Goal: Task Accomplishment & Management: Complete application form

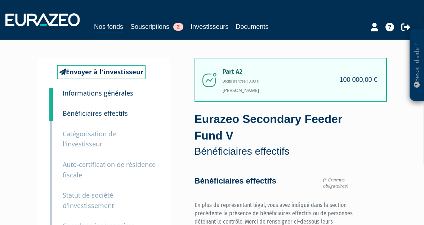
scroll to position [218, 0]
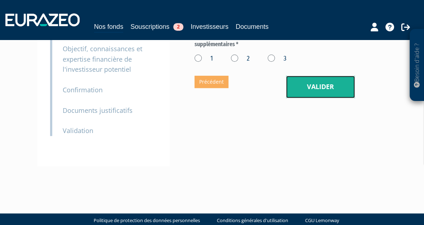
click at [317, 89] on button "Valider" at bounding box center [320, 87] width 69 height 22
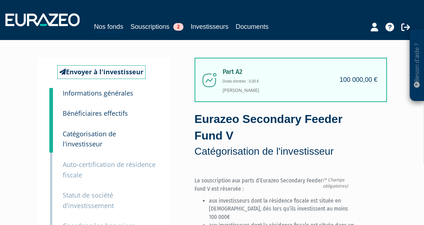
click at [101, 103] on div "2 Bénéficiaires effectifs" at bounding box center [109, 108] width 105 height 21
click at [109, 97] on p "Informations générales" at bounding box center [98, 93] width 71 height 10
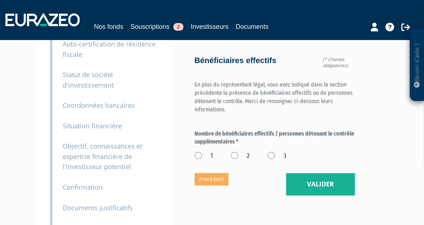
scroll to position [121, 0]
click at [235, 156] on label "2" at bounding box center [240, 155] width 19 height 9
click at [0, 0] on input "2" at bounding box center [0, 0] width 0 height 0
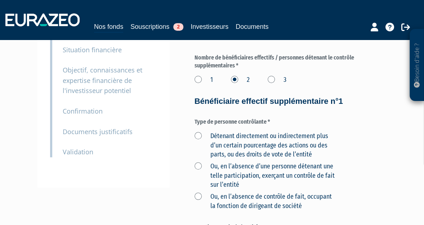
scroll to position [199, 0]
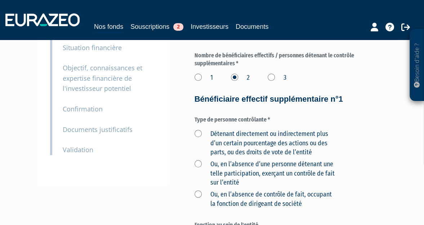
click at [199, 142] on label "Détenant directement ou indirectement plus d’un certain pourcentage des actions…" at bounding box center [267, 143] width 144 height 28
click at [0, 0] on l’entité "Détenant directement ou indirectement plus d’un certain pourcentage des actions…" at bounding box center [0, 0] width 0 height 0
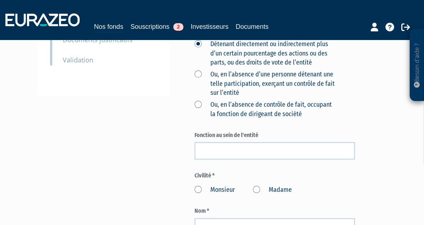
scroll to position [289, 0]
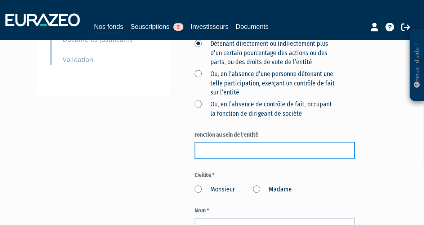
click at [209, 155] on input "text" at bounding box center [275, 150] width 160 height 17
type input "PR2SIDENT"
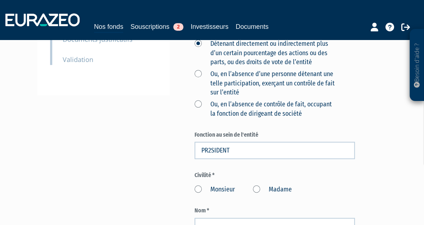
click at [259, 194] on label "Madame" at bounding box center [272, 189] width 39 height 9
click at [0, 0] on input "Madame" at bounding box center [0, 0] width 0 height 0
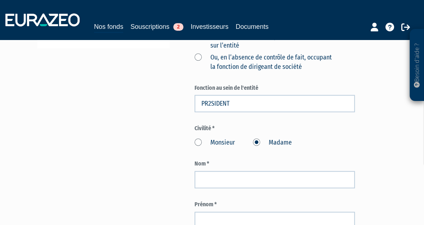
scroll to position [336, 0]
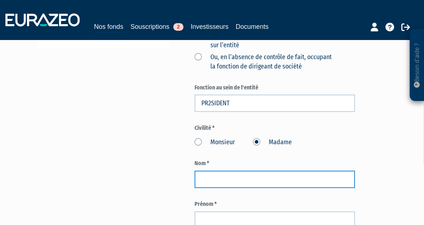
click at [230, 188] on input "text" at bounding box center [275, 179] width 160 height 17
type input "SALAUN"
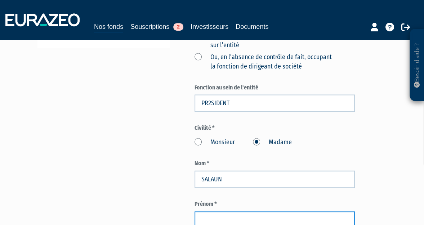
scroll to position [348, 0]
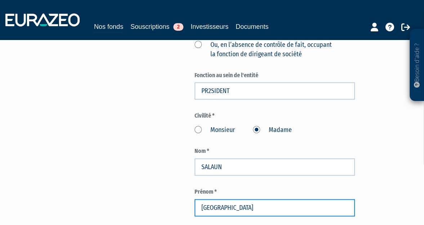
type input "FLORENCE"
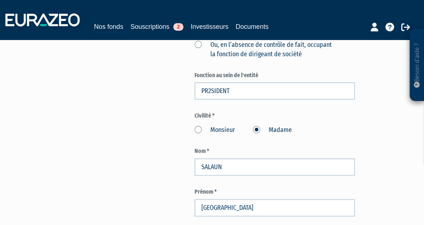
scroll to position [493, 0]
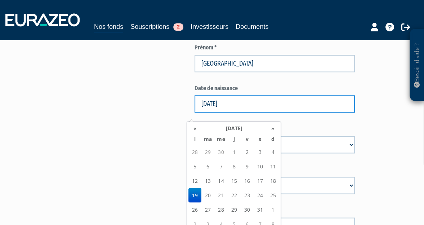
type input "19/07/1976"
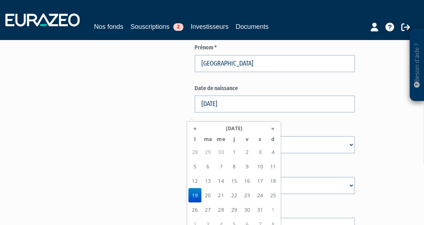
click at [193, 193] on td "19" at bounding box center [195, 195] width 13 height 14
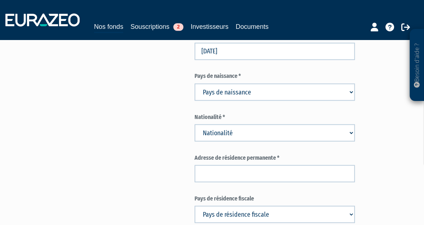
scroll to position [549, 0]
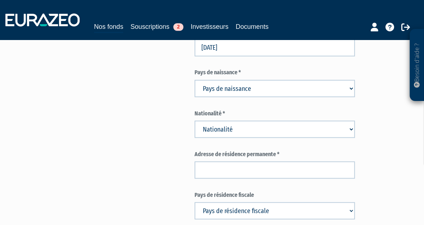
click at [234, 138] on select "Nationalité Afghanistan Afrique du Sud Albanie Algérie Allemagne Andorre" at bounding box center [275, 128] width 160 height 17
select select "75"
click at [195, 129] on select "Nationalité Afghanistan Afrique du Sud Albanie Algérie Allemagne Andorre" at bounding box center [275, 128] width 160 height 17
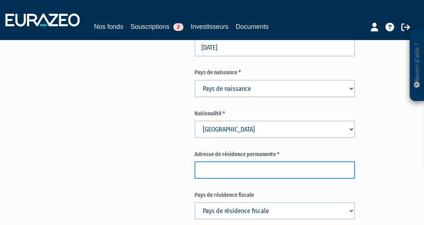
click at [224, 179] on input "text" at bounding box center [275, 169] width 160 height 17
paste input "CALLE ARTURO SORIA 85"
paste input "ESC 3 PISO 1B"
paste input "28027"
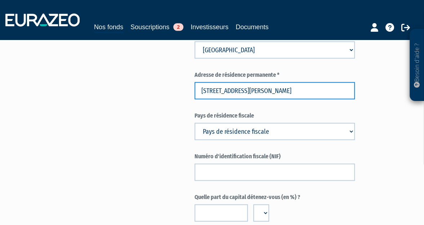
scroll to position [629, 0]
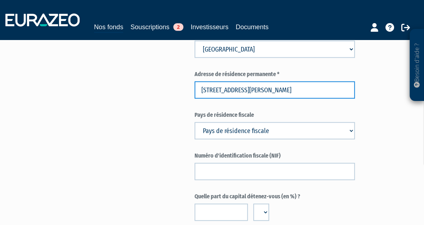
type input "CALLE ARTURO SORIA 85 ESC 3 PISO 1B MADRID 28027"
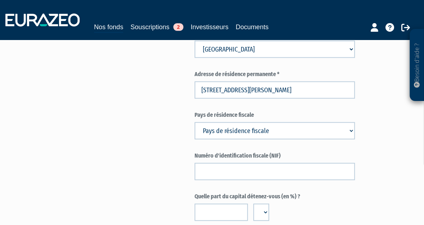
click at [223, 139] on select "Pays de résidence fiscale Afghanistan Afrique du Sud Albanie Algérie Allemagne …" at bounding box center [275, 130] width 160 height 17
select select "203"
click at [195, 130] on select "Pays de résidence fiscale Afghanistan Afrique du Sud Albanie Algérie Allemagne …" at bounding box center [275, 130] width 160 height 17
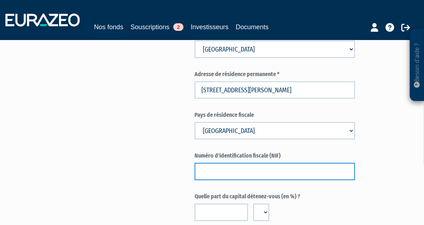
click at [226, 180] on input "text" at bounding box center [275, 171] width 160 height 17
paste input "Z3560565D"
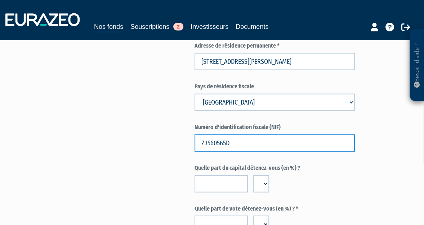
scroll to position [659, 0]
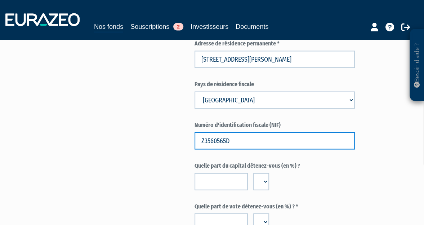
type input "Z3560565D"
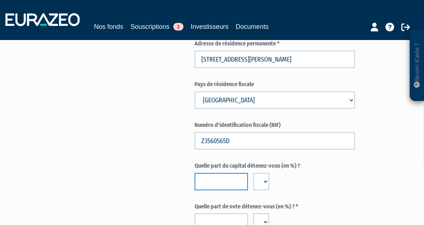
click at [216, 187] on input "number" at bounding box center [221, 181] width 53 height 17
type input "50"
click at [265, 190] on select "%" at bounding box center [262, 181] width 16 height 17
click at [254, 181] on select "%" at bounding box center [262, 181] width 16 height 17
click at [263, 190] on select "%" at bounding box center [262, 181] width 16 height 17
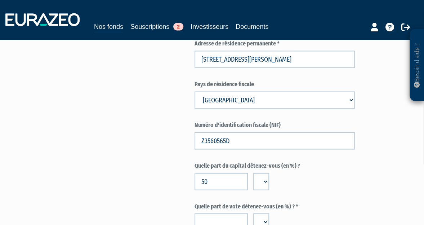
click at [254, 181] on select "%" at bounding box center [262, 181] width 16 height 17
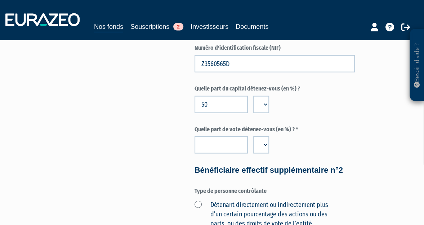
scroll to position [738, 0]
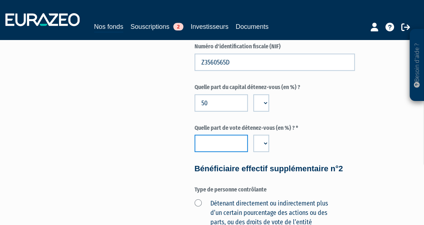
click at [217, 152] on input "number" at bounding box center [221, 143] width 53 height 17
type input "50"
click at [305, 162] on form "(* Champs obligatoires) Bénéficiaires effectifs En plus du représentant légal, …" at bounding box center [275, 100] width 160 height 1322
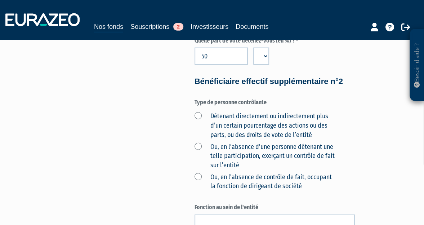
scroll to position [826, 0]
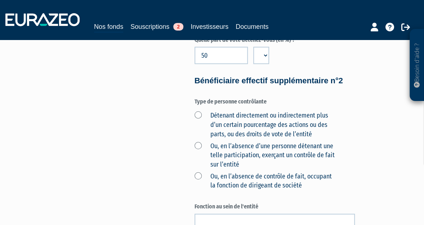
click at [276, 128] on label "Détenant directement ou indirectement plus d’un certain pourcentage des actions…" at bounding box center [267, 125] width 144 height 28
click at [0, 0] on l’entité "Détenant directement ou indirectement plus d’un certain pourcentage des actions…" at bounding box center [0, 0] width 0 height 0
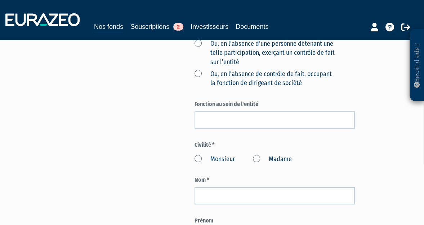
scroll to position [929, 0]
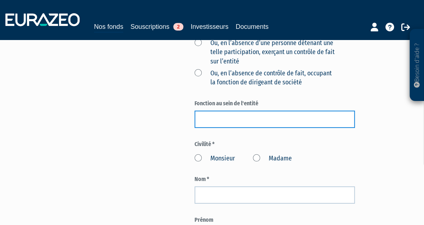
click at [231, 128] on input "text" at bounding box center [275, 119] width 160 height 17
type input "ACTIONNAIRE"
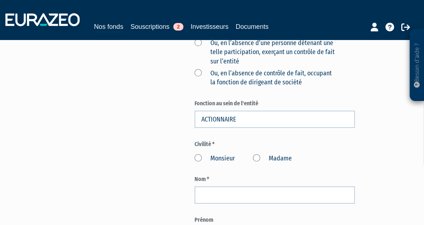
click at [209, 163] on label "Monsieur" at bounding box center [215, 158] width 40 height 9
click at [0, 0] on input "Monsieur" at bounding box center [0, 0] width 0 height 0
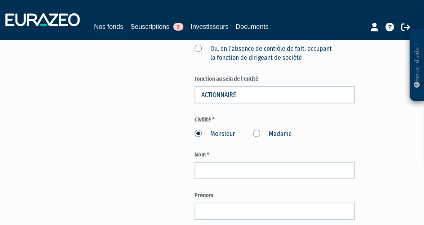
scroll to position [955, 0]
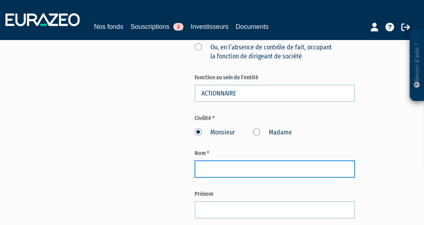
click at [217, 178] on input "text" at bounding box center [275, 168] width 160 height 17
type input "SALAUN"
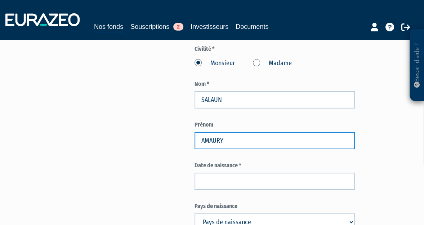
scroll to position [1038, 0]
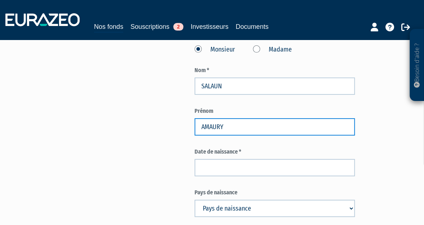
type input "AMAURY"
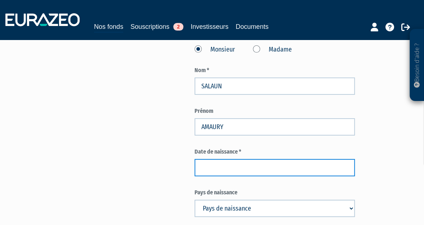
click at [217, 176] on input at bounding box center [275, 167] width 160 height 17
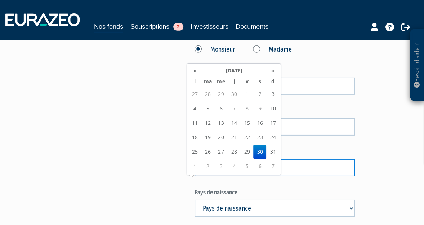
type input "30/10/1976"
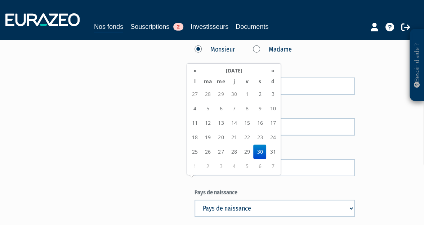
click at [259, 151] on td "30" at bounding box center [260, 152] width 13 height 14
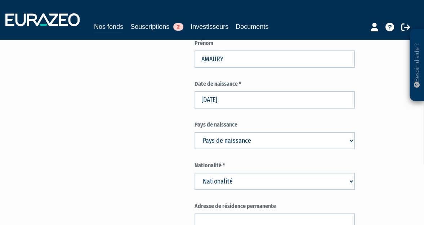
scroll to position [1113, 0]
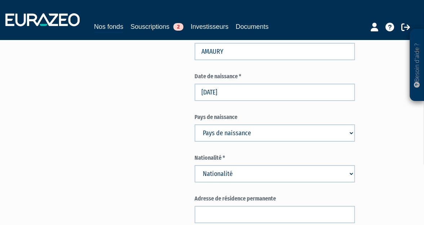
click at [219, 142] on select "Pays de naissance Afghanistan Afrique du Sud Albanie Algérie Allemagne Andorre" at bounding box center [275, 132] width 160 height 17
select select "75"
click at [213, 182] on select "Nationalité Afghanistan Afrique du Sud Albanie Algérie Allemagne Andorre" at bounding box center [275, 173] width 160 height 17
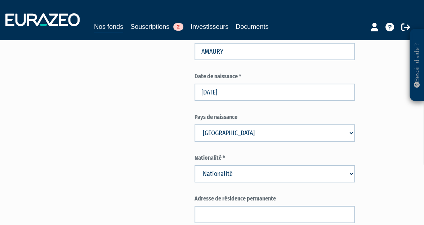
select select "75"
click at [195, 182] on select "Nationalité Afghanistan Afrique du Sud Albanie Algérie Allemagne Andorre" at bounding box center [275, 173] width 160 height 17
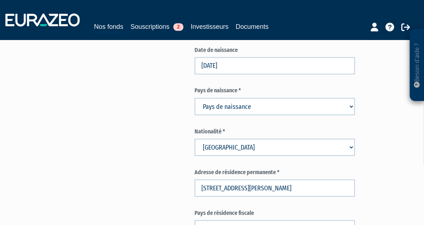
scroll to position [530, 0]
click at [221, 109] on select "Pays de naissance Afghanistan Afrique du Sud Albanie Algérie Allemagne Andorre" at bounding box center [275, 106] width 160 height 17
select select "75"
click at [195, 107] on select "Pays de naissance Afghanistan Afrique du Sud Albanie Algérie Allemagne Andorre" at bounding box center [275, 106] width 160 height 17
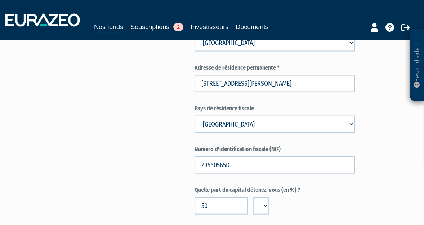
scroll to position [635, 0]
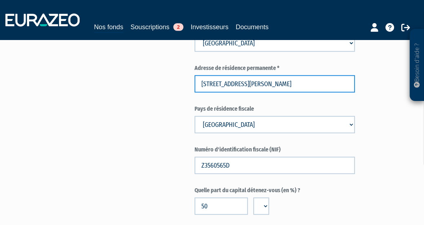
click at [238, 92] on input "CALLE ARTURO SORIA 85 ESC 3 PISO 1B MADRID 28027" at bounding box center [275, 83] width 160 height 17
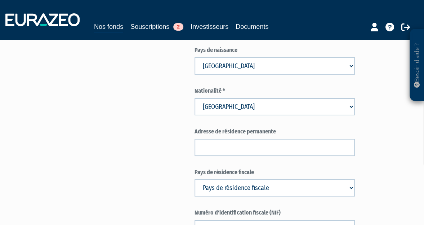
scroll to position [1182, 0]
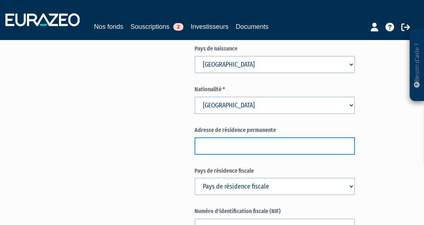
click at [228, 155] on input "text" at bounding box center [275, 145] width 160 height 17
paste input "CALLE ARTURO SORIA 85 ESC 3 PISO 1B MADRID 28027"
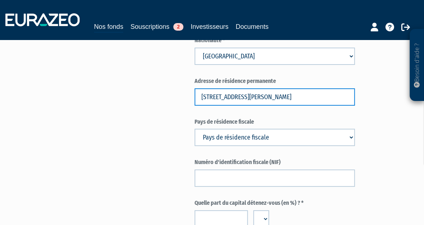
scroll to position [1231, 0]
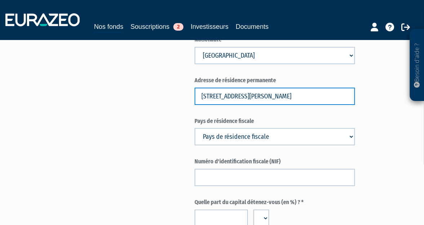
type input "CALLE ARTURO SORIA 85 ESC 3 PISO 1B MADRID 28027"
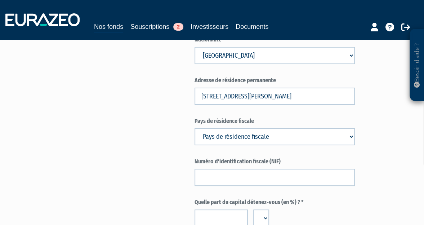
click at [240, 145] on select "Pays de résidence fiscale Afghanistan Afrique du Sud Albanie Algérie Allemagne …" at bounding box center [275, 136] width 160 height 17
click at [195, 145] on select "Pays de résidence fiscale Afghanistan Afrique du Sud Albanie Algérie Allemagne …" at bounding box center [275, 136] width 160 height 17
click at [250, 125] on label "Pays de résidence fiscale" at bounding box center [275, 121] width 160 height 8
click at [240, 145] on select "Pays de résidence fiscale Afghanistan Afrique du Sud Albanie Algérie Allemagne …" at bounding box center [275, 136] width 160 height 17
select select "203"
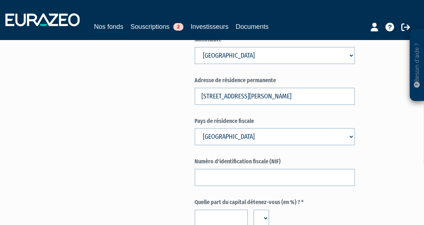
click at [195, 145] on select "Pays de résidence fiscale Afghanistan Afrique du Sud Albanie Algérie Allemagne …" at bounding box center [275, 136] width 160 height 17
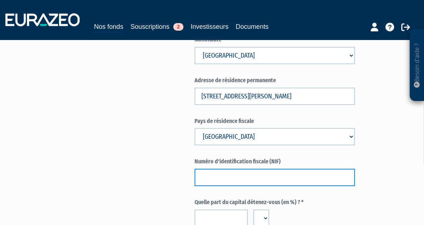
click at [204, 186] on input "text" at bounding box center [275, 177] width 160 height 17
paste input "Z1580377Y"
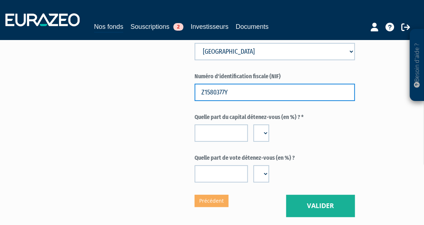
scroll to position [1317, 0]
type input "Z1580377Y"
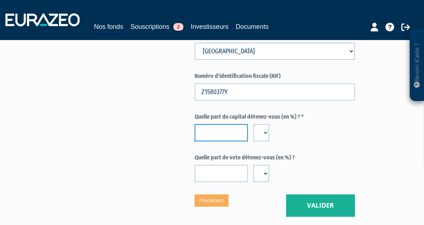
click at [217, 141] on input "number" at bounding box center [221, 132] width 53 height 17
type input "50"
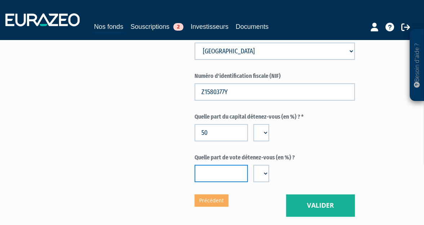
click at [215, 182] on input "number" at bounding box center [221, 173] width 53 height 17
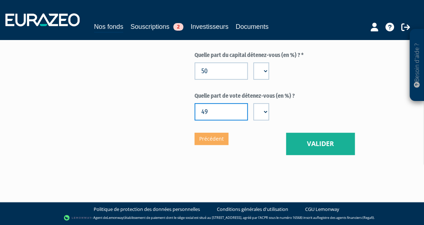
scroll to position [1394, 0]
type input "49"
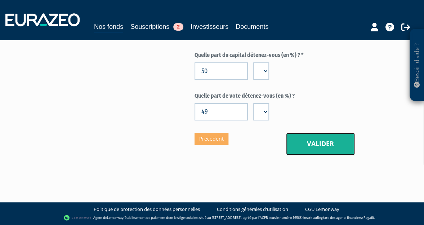
click at [327, 146] on button "Valider" at bounding box center [320, 144] width 69 height 22
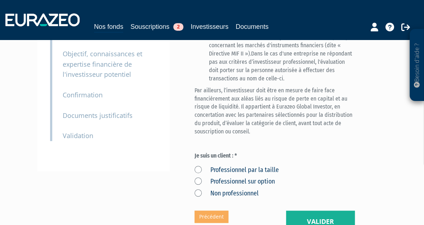
scroll to position [214, 0]
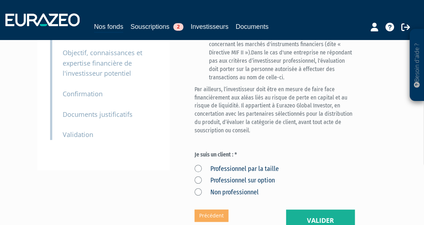
click at [221, 176] on label "Professionnel sur option" at bounding box center [235, 180] width 80 height 9
click at [0, 0] on option "Professionnel sur option" at bounding box center [0, 0] width 0 height 0
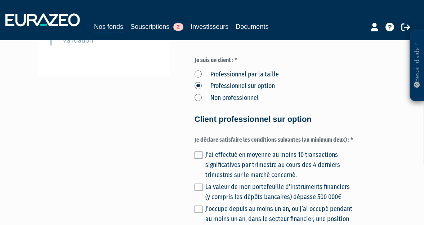
scroll to position [317, 0]
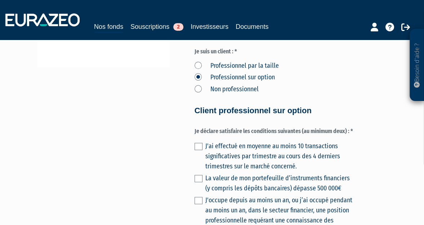
click at [198, 175] on label at bounding box center [199, 178] width 8 height 7
click at [0, 0] on input "checkbox" at bounding box center [0, 0] width 0 height 0
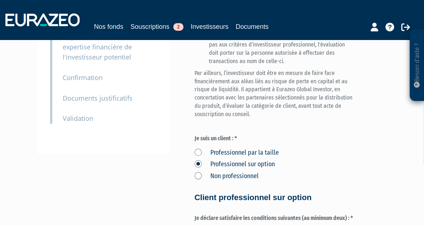
scroll to position [230, 0]
click at [199, 149] on label "Professionnel par la taille" at bounding box center [237, 153] width 84 height 9
click at [0, 0] on taille "Professionnel par la taille" at bounding box center [0, 0] width 0 height 0
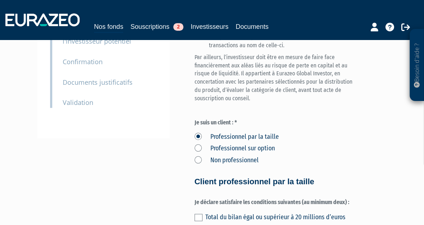
scroll to position [246, 0]
click at [198, 144] on label "Professionnel sur option" at bounding box center [235, 148] width 80 height 9
click at [0, 0] on option "Professionnel sur option" at bounding box center [0, 0] width 0 height 0
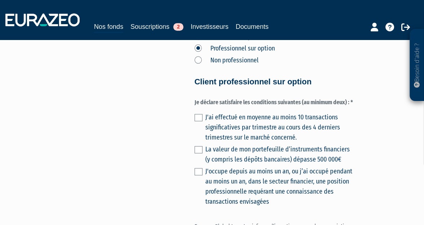
scroll to position [348, 0]
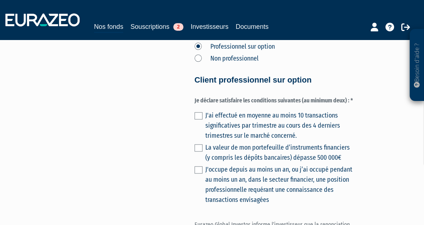
click at [198, 144] on label at bounding box center [199, 147] width 8 height 7
click at [0, 0] on input "checkbox" at bounding box center [0, 0] width 0 height 0
click at [188, 142] on div "Envoyer à l'investisseur 1 Informations générales 2 Bénéficiaires effectifs 3 C…" at bounding box center [212, 78] width 339 height 736
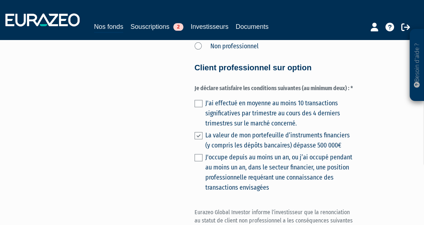
scroll to position [371, 0]
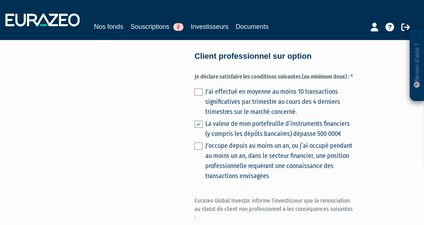
click at [197, 142] on label at bounding box center [199, 145] width 8 height 7
click at [0, 0] on input "checkbox" at bounding box center [0, 0] width 0 height 0
click at [180, 148] on div "Envoyer à l'investisseur 1 Informations générales 2 Bénéficiaires effectifs 3 C…" at bounding box center [212, 54] width 339 height 736
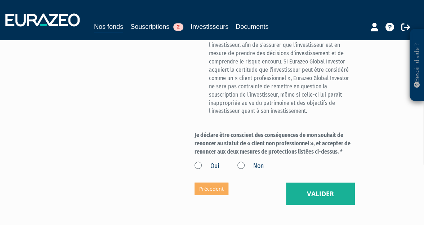
scroll to position [590, 0]
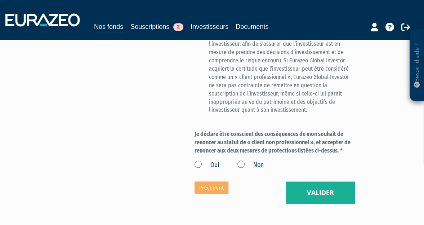
click at [196, 160] on label "Oui" at bounding box center [207, 164] width 25 height 9
click at [0, 0] on input "Oui" at bounding box center [0, 0] width 0 height 0
click at [312, 193] on button "Valider" at bounding box center [320, 192] width 69 height 22
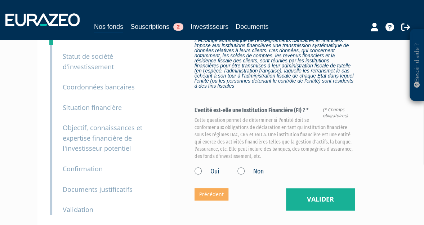
scroll to position [139, 0]
click at [239, 170] on label "Non" at bounding box center [251, 171] width 26 height 9
click at [0, 0] on input "Non" at bounding box center [0, 0] width 0 height 0
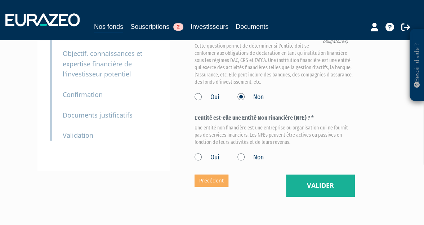
scroll to position [215, 0]
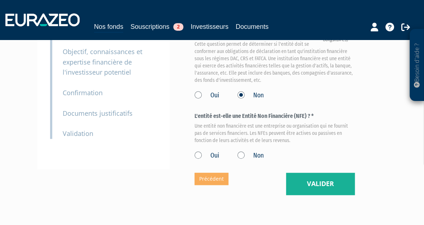
click at [206, 154] on label "Oui" at bounding box center [207, 155] width 25 height 9
click at [0, 0] on input "Oui" at bounding box center [0, 0] width 0 height 0
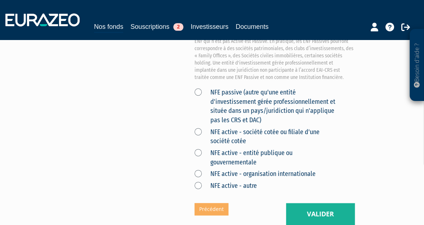
scroll to position [375, 0]
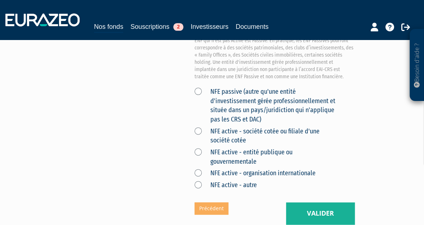
click at [247, 116] on label "NFE passive (autre qu'une entité d'investissement gérée professionnellement et …" at bounding box center [267, 105] width 144 height 37
click at [0, 0] on DAC\) "NFE passive (autre qu'une entité d'investissement gérée professionnellement et …" at bounding box center [0, 0] width 0 height 0
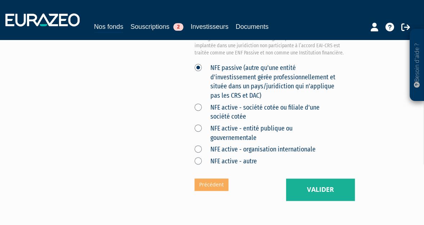
scroll to position [400, 0]
click at [303, 190] on button "Valider" at bounding box center [320, 189] width 69 height 22
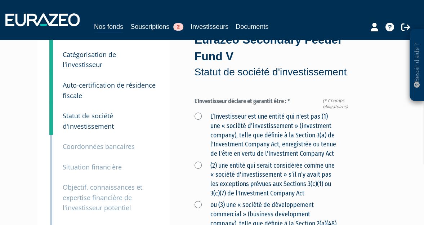
scroll to position [80, 0]
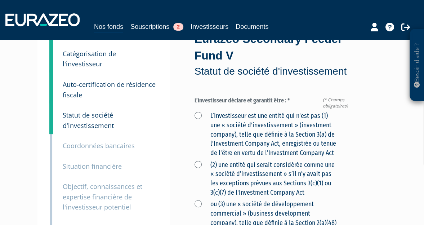
click at [231, 114] on label "L’Investisseur est une entité qui n'est pas (1) une « société d'investissement …" at bounding box center [267, 134] width 144 height 47
click at [0, 0] on Act "L’Investisseur est une entité qui n'est pas (1) une « société d'investissement …" at bounding box center [0, 0] width 0 height 0
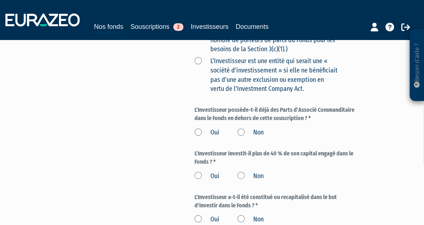
scroll to position [493, 0]
click at [252, 128] on label "Non" at bounding box center [251, 132] width 26 height 9
click at [0, 0] on input "Non" at bounding box center [0, 0] width 0 height 0
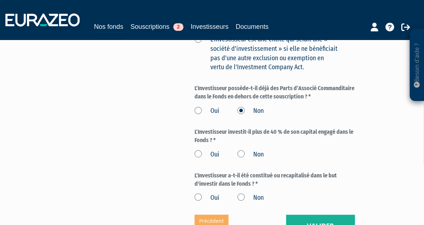
scroll to position [515, 0]
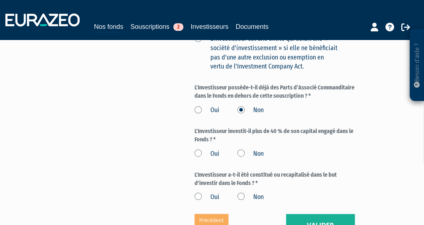
click at [257, 151] on label "Non" at bounding box center [251, 153] width 26 height 9
click at [0, 0] on input "Non" at bounding box center [0, 0] width 0 height 0
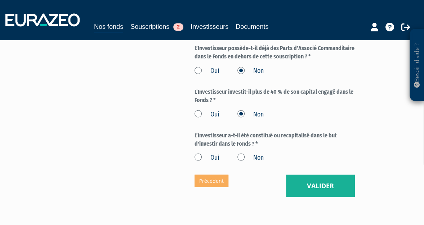
scroll to position [556, 0]
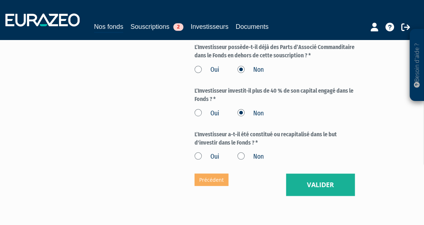
click at [213, 160] on label "Oui" at bounding box center [207, 156] width 25 height 9
click at [0, 0] on input "Oui" at bounding box center [0, 0] width 0 height 0
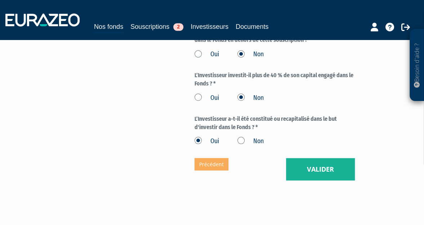
scroll to position [572, 0]
click at [244, 143] on label "Non" at bounding box center [251, 140] width 26 height 9
click at [0, 0] on input "Non" at bounding box center [0, 0] width 0 height 0
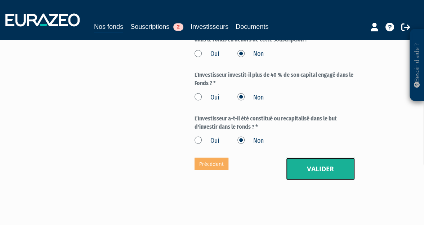
click at [307, 163] on button "Valider" at bounding box center [320, 169] width 69 height 22
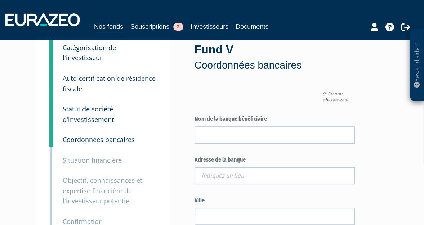
scroll to position [86, 0]
